Goal: Task Accomplishment & Management: Manage account settings

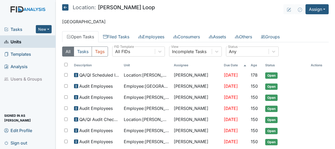
scroll to position [333, 0]
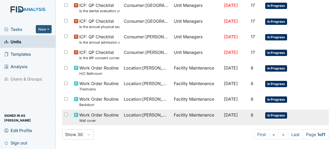
click at [157, 112] on span "Location : McKeel Loop" at bounding box center [147, 114] width 46 height 6
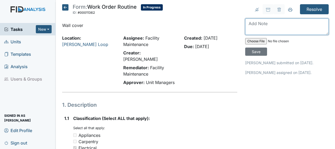
click at [246, 25] on textarea at bounding box center [286, 26] width 83 height 16
type textarea "replaced cover over light switch JB"
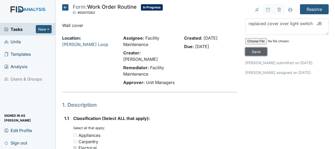
click at [257, 53] on input "Save" at bounding box center [256, 51] width 22 height 8
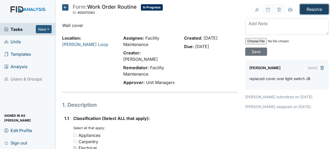
click at [316, 8] on input "Resolve" at bounding box center [314, 9] width 29 height 10
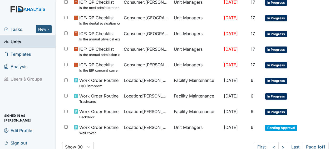
scroll to position [351, 0]
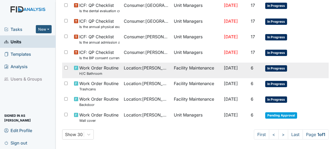
click at [142, 66] on span "Location : [PERSON_NAME][GEOGRAPHIC_DATA]" at bounding box center [147, 68] width 46 height 6
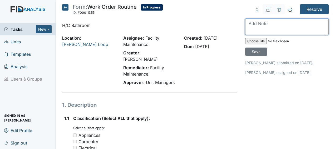
click at [250, 26] on textarea at bounding box center [286, 26] width 83 height 16
type textarea "secured toilet and seat JB"
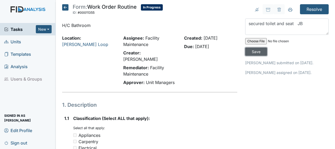
click at [254, 50] on input "Save" at bounding box center [256, 51] width 22 height 8
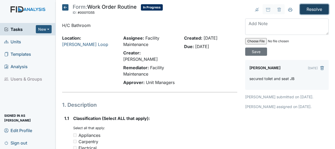
click at [310, 8] on input "Resolve" at bounding box center [314, 9] width 29 height 10
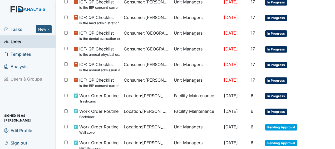
scroll to position [324, 0]
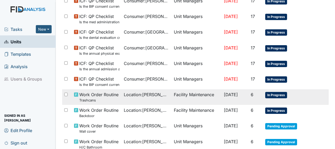
click at [179, 90] on td "Facility Maintenance" at bounding box center [197, 97] width 50 height 16
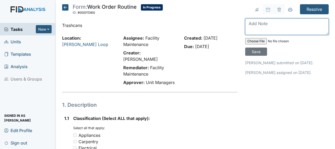
click at [250, 30] on textarea at bounding box center [286, 26] width 83 height 16
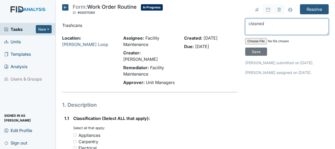
click at [266, 24] on textarea "cleaned" at bounding box center [286, 26] width 83 height 16
type textarea "cleaned trashcans JB"
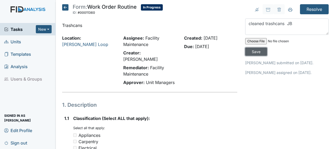
click at [258, 52] on input "Save" at bounding box center [256, 51] width 22 height 8
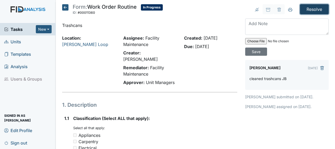
click at [309, 9] on input "Resolve" at bounding box center [314, 9] width 29 height 10
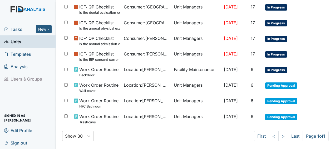
scroll to position [349, 0]
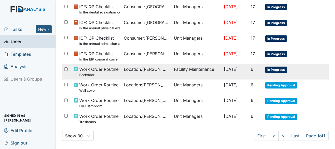
click at [206, 65] on td "Facility Maintenance" at bounding box center [197, 72] width 50 height 16
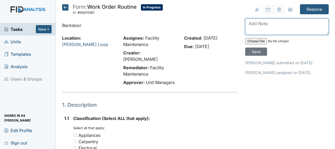
click at [263, 25] on textarea at bounding box center [286, 26] width 83 height 16
type textarea "tightened screws in door hinges JB"
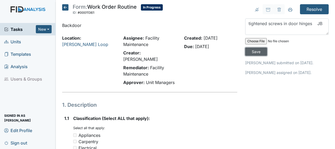
click at [253, 51] on input "Save" at bounding box center [256, 51] width 22 height 8
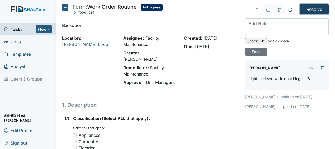
click at [315, 8] on input "Resolve" at bounding box center [314, 9] width 29 height 10
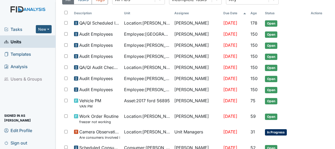
scroll to position [69, 0]
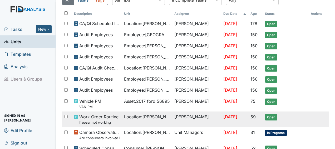
click at [102, 113] on span "Work Order Routine freezer not working" at bounding box center [98, 118] width 39 height 11
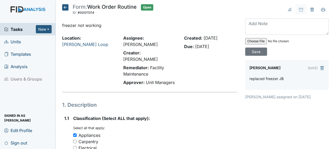
click at [102, 126] on small "Select all that apply:" at bounding box center [89, 128] width 32 height 4
click at [66, 8] on icon at bounding box center [65, 7] width 6 height 6
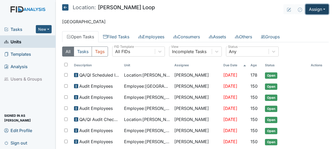
click at [309, 11] on button "Assign" at bounding box center [316, 9] width 23 height 10
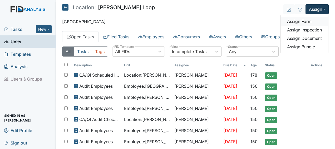
click at [296, 22] on link "Assign Form" at bounding box center [304, 21] width 47 height 8
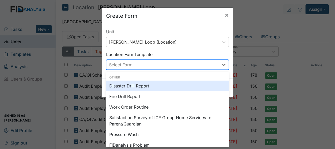
click at [221, 64] on icon at bounding box center [223, 64] width 5 height 5
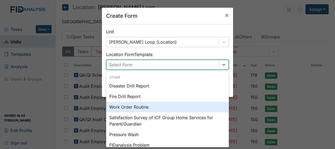
click at [134, 107] on div "Work Order Routine" at bounding box center [167, 106] width 123 height 11
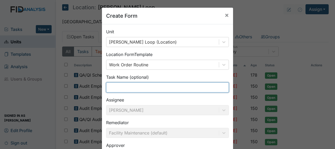
click at [111, 87] on input "text" at bounding box center [167, 87] width 123 height 10
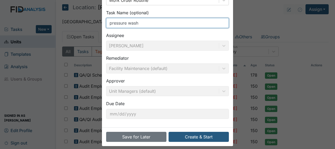
scroll to position [68, 0]
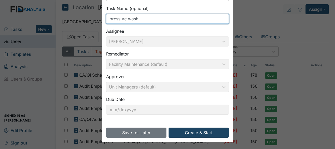
type input "pressure wash"
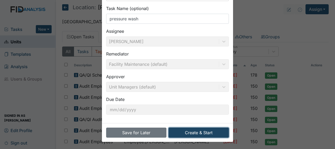
click at [190, 131] on button "Create & Start" at bounding box center [199, 132] width 60 height 10
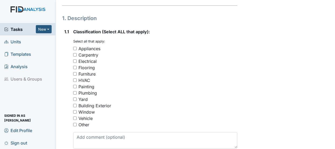
scroll to position [95, 0]
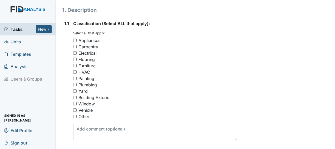
click at [75, 89] on input "Yard" at bounding box center [74, 90] width 3 height 3
checkbox input "true"
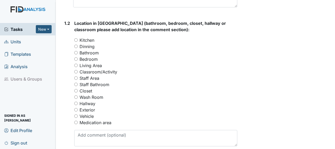
scroll to position [227, 0]
click at [76, 107] on input "Exterior" at bounding box center [75, 108] width 3 height 3
radio input "true"
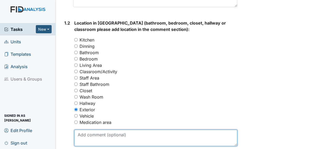
click at [88, 129] on textarea at bounding box center [155, 137] width 163 height 16
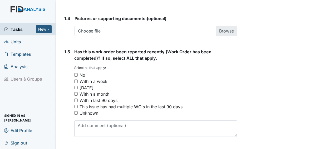
scroll to position [428, 0]
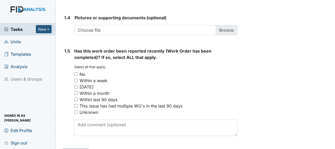
type textarea "pressure wash"
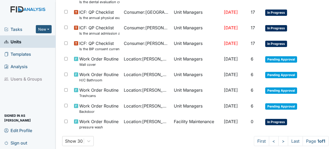
scroll to position [366, 0]
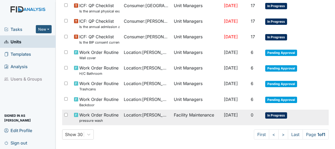
click at [276, 112] on span "In Progress" at bounding box center [276, 115] width 22 height 6
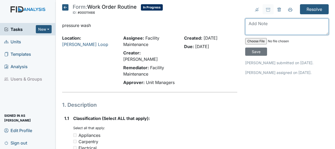
click at [252, 25] on textarea at bounding box center [286, 26] width 83 height 16
type textarea "pressure washed house JB"
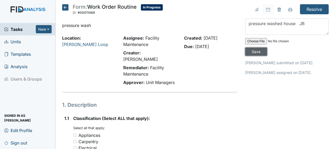
click at [257, 51] on input "Save" at bounding box center [256, 51] width 22 height 8
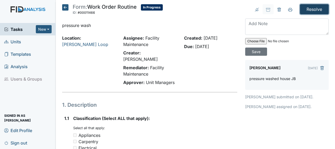
click at [313, 9] on input "Resolve" at bounding box center [314, 9] width 29 height 10
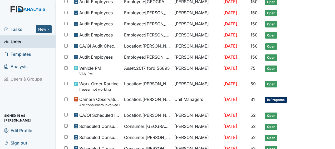
scroll to position [106, 0]
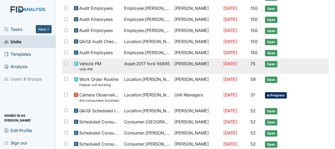
click at [231, 62] on span "[DATE]" at bounding box center [230, 63] width 14 height 5
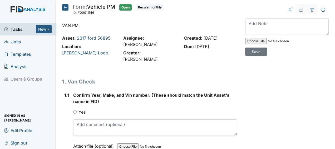
click at [66, 8] on icon at bounding box center [65, 7] width 6 height 6
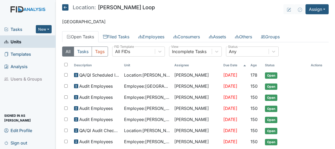
click at [66, 8] on icon at bounding box center [65, 7] width 6 height 6
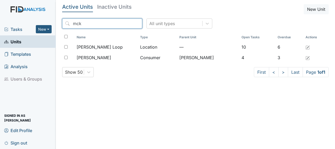
click at [126, 23] on input "mck" at bounding box center [102, 23] width 80 height 10
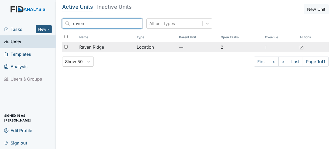
type input "raven"
click at [106, 48] on div "Raven Ridge" at bounding box center [105, 47] width 53 height 6
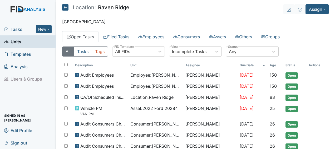
scroll to position [1, 0]
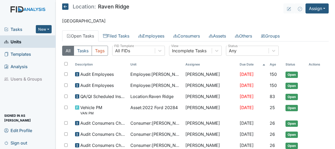
click at [66, 7] on icon at bounding box center [65, 6] width 6 height 6
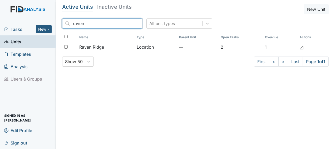
click at [126, 23] on input "raven" at bounding box center [102, 23] width 80 height 10
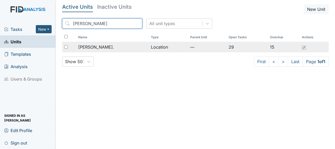
type input "william"
click at [86, 47] on span "[PERSON_NAME]." at bounding box center [96, 47] width 36 height 6
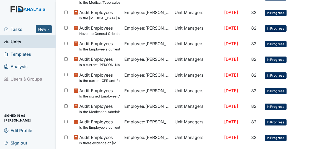
scroll to position [415, 0]
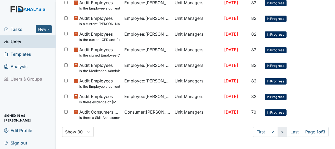
click at [278, 131] on link ">" at bounding box center [283, 131] width 10 height 10
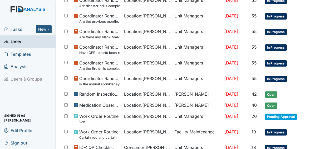
scroll to position [91, 0]
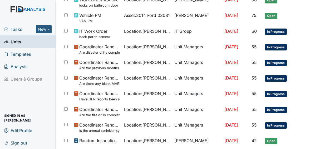
click at [307, 112] on tr "Coordinator Random Are the fire drills completed for the most recent month? Loc…" at bounding box center [195, 112] width 266 height 16
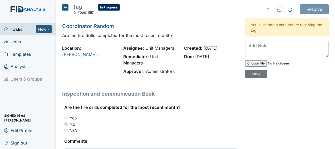
click at [65, 7] on icon at bounding box center [65, 7] width 6 height 6
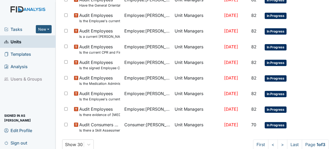
scroll to position [415, 0]
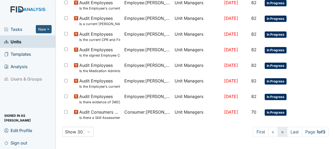
click at [278, 131] on link ">" at bounding box center [283, 131] width 10 height 10
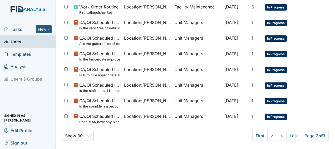
scroll to position [406, 0]
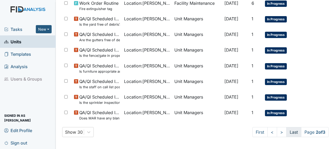
click at [286, 133] on link "Last" at bounding box center [293, 132] width 15 height 10
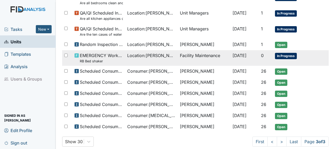
scroll to position [93, 0]
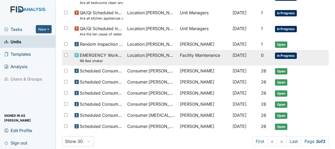
click at [130, 55] on span "Location : William St." at bounding box center [151, 55] width 48 height 6
